Goal: Task Accomplishment & Management: Manage account settings

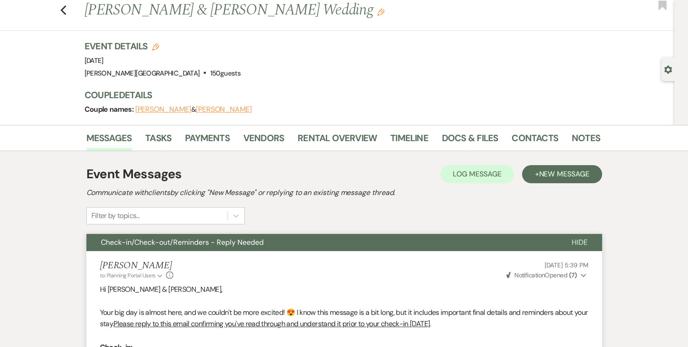
scroll to position [24, 0]
click at [525, 141] on link "Contacts" at bounding box center [535, 141] width 47 height 20
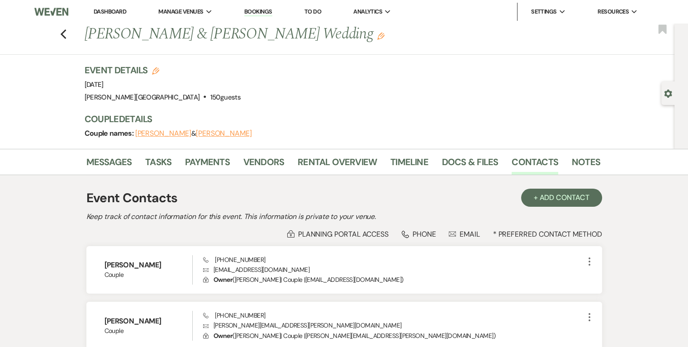
click at [103, 10] on link "Dashboard" at bounding box center [110, 12] width 33 height 8
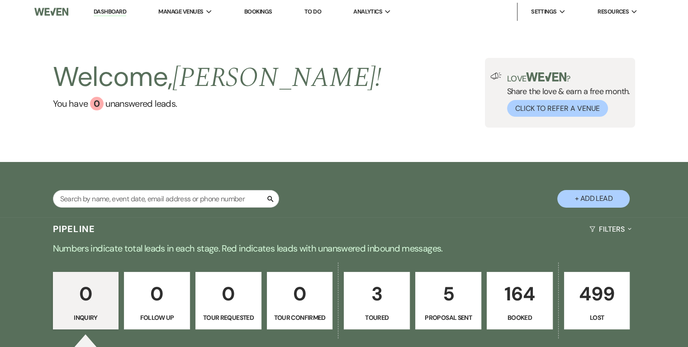
click at [462, 301] on p "5" at bounding box center [448, 294] width 54 height 30
select select "6"
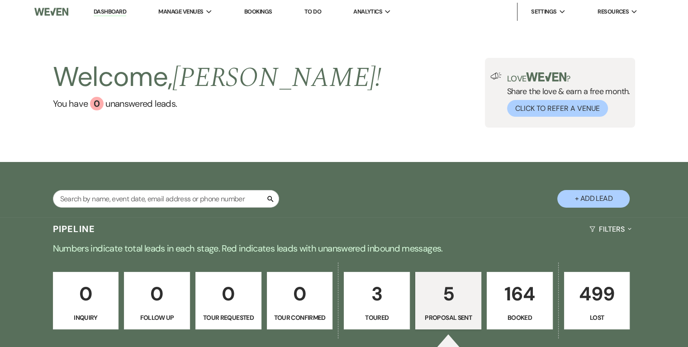
select select "6"
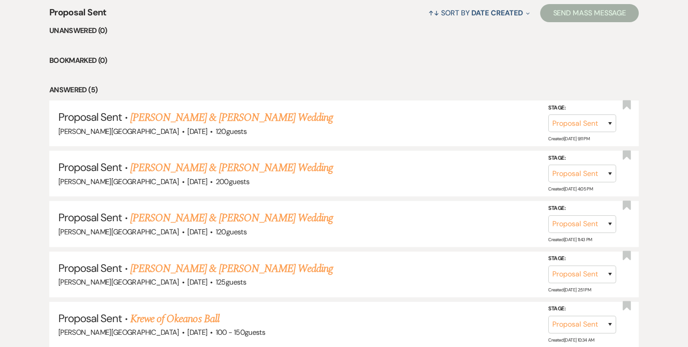
scroll to position [433, 0]
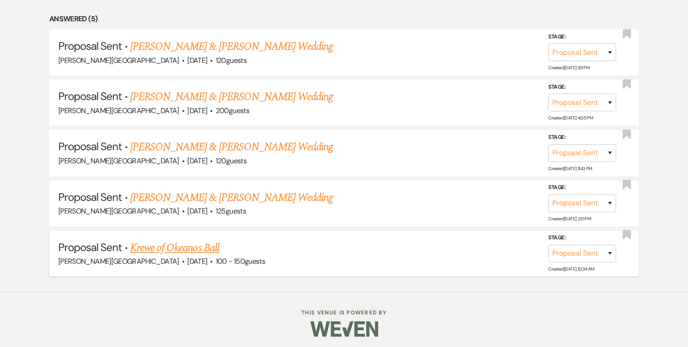
click at [208, 246] on link "Krewe of Okeanos Ball" at bounding box center [174, 248] width 89 height 16
select select "6"
select select "12"
select select "7"
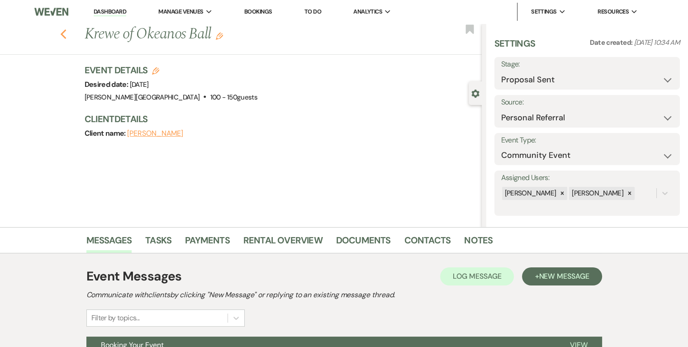
click at [64, 35] on use "button" at bounding box center [63, 34] width 6 height 10
select select "6"
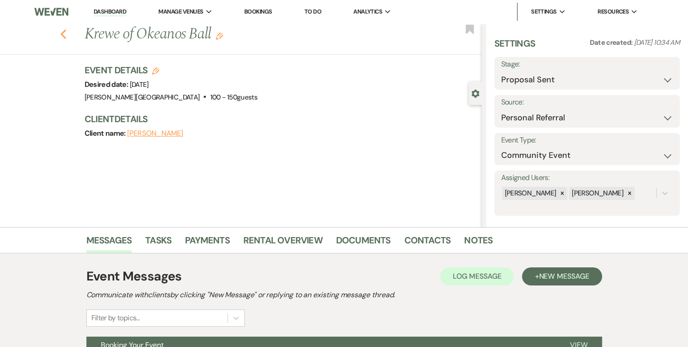
select select "6"
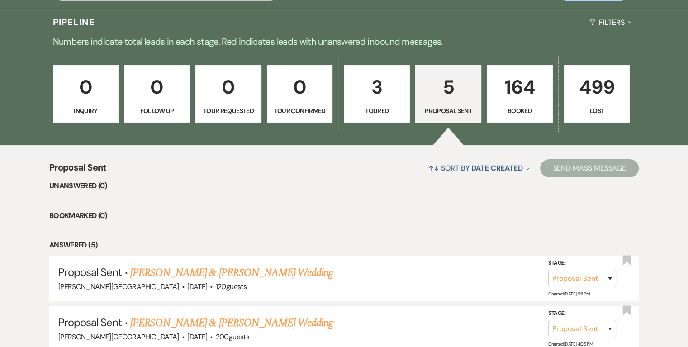
scroll to position [162, 0]
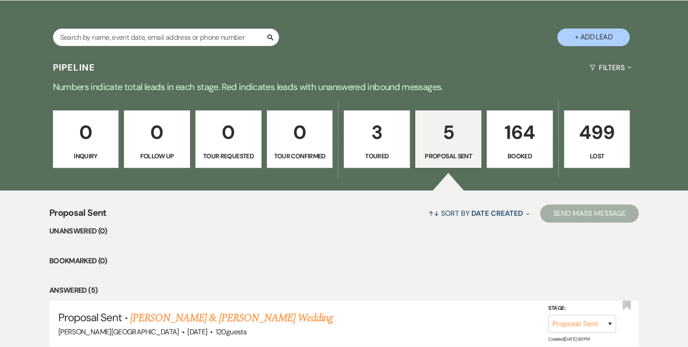
click at [389, 151] on p "Toured" at bounding box center [377, 156] width 54 height 10
select select "5"
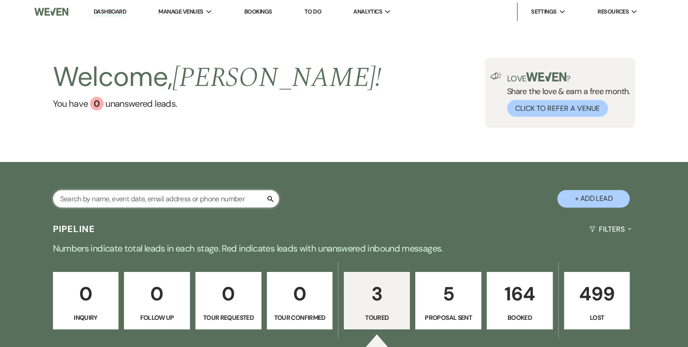
click at [173, 193] on input "text" at bounding box center [166, 199] width 226 height 18
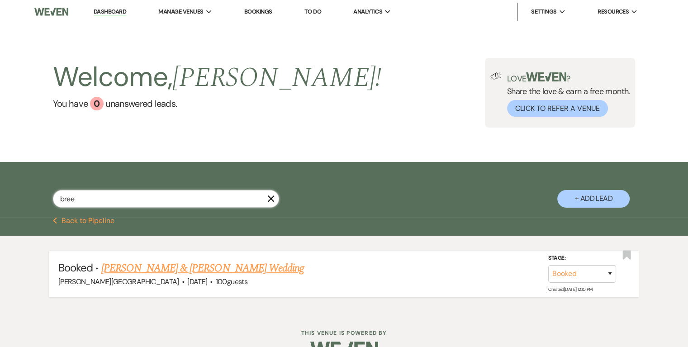
type input "bree"
click at [237, 272] on link "[PERSON_NAME] & [PERSON_NAME] Wedding" at bounding box center [202, 268] width 203 height 16
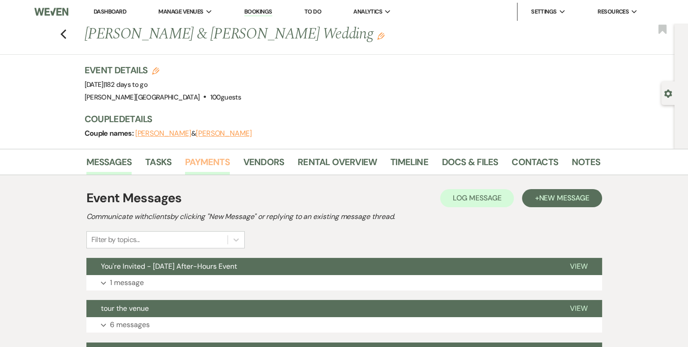
click at [222, 163] on link "Payments" at bounding box center [207, 165] width 45 height 20
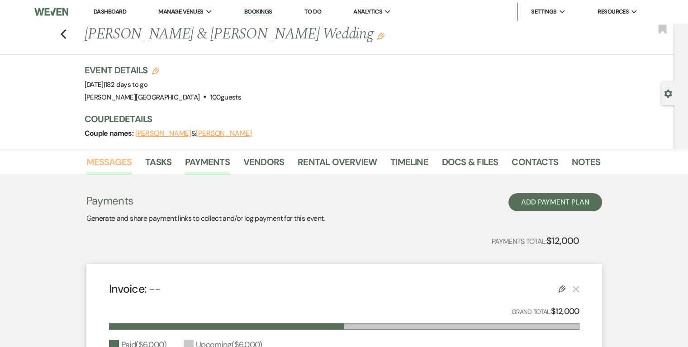
click at [118, 162] on link "Messages" at bounding box center [109, 165] width 46 height 20
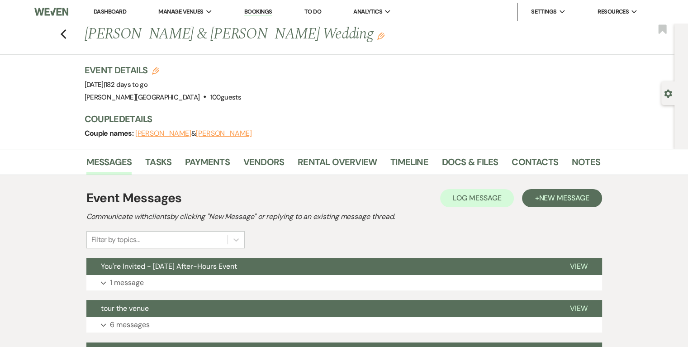
click at [109, 9] on link "Dashboard" at bounding box center [110, 12] width 33 height 8
